Goal: Find contact information: Find contact information

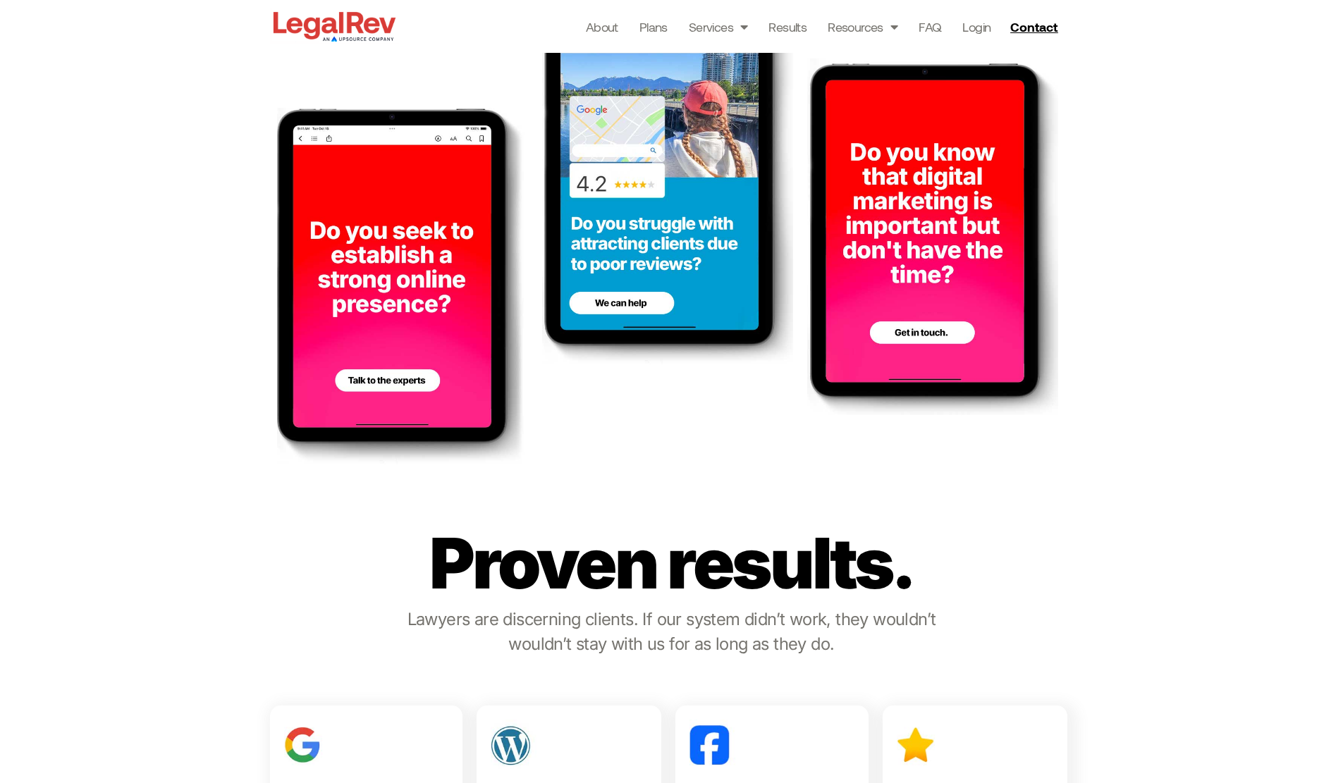
scroll to position [1232, 0]
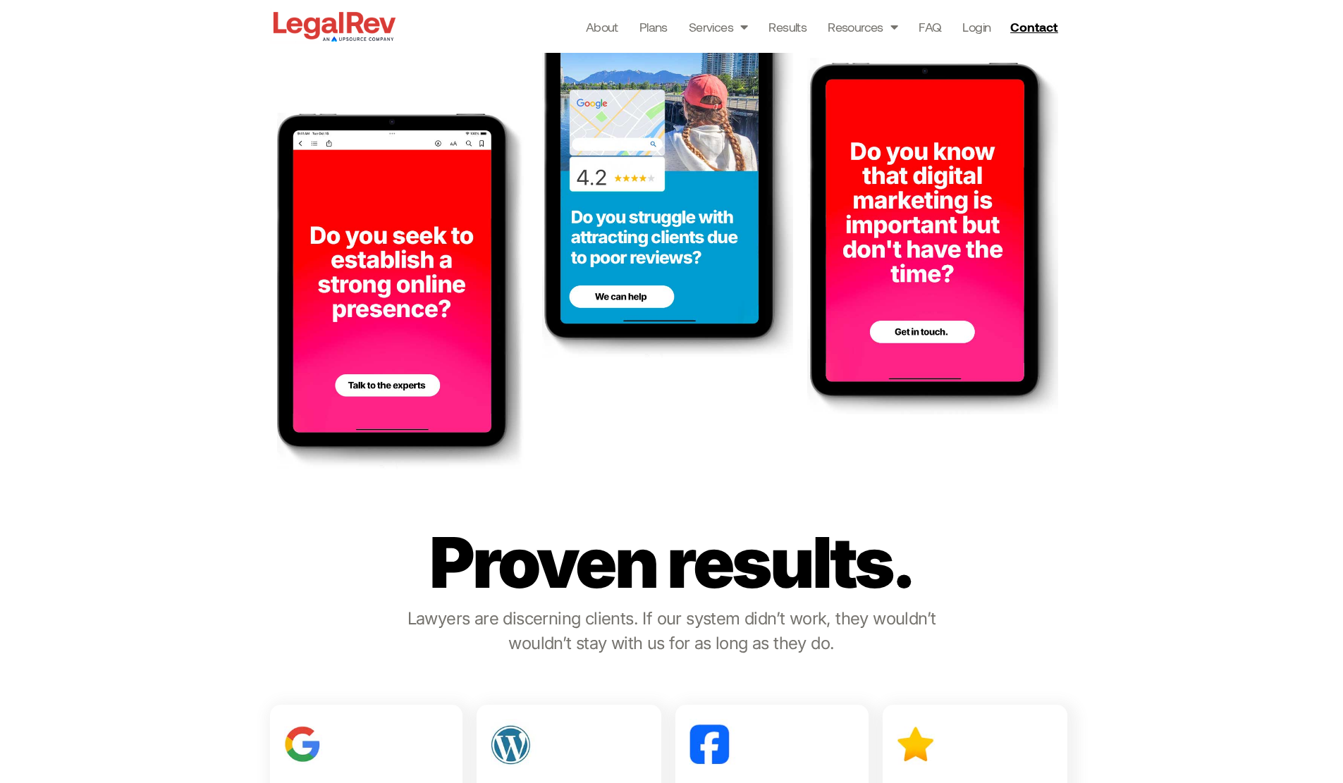
click at [573, 258] on img at bounding box center [667, 179] width 251 height 357
